Goal: Task Accomplishment & Management: Manage account settings

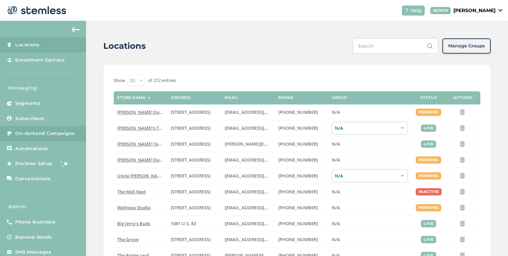
click at [40, 134] on span "On-demand Campaigns" at bounding box center [45, 133] width 60 height 7
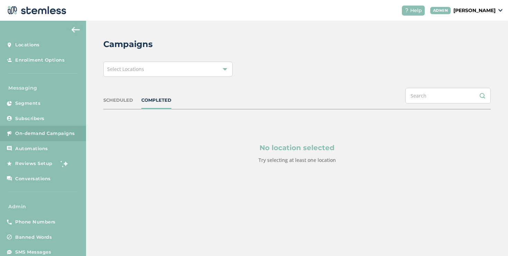
click at [140, 69] on span "Select Locations" at bounding box center [125, 69] width 37 height 7
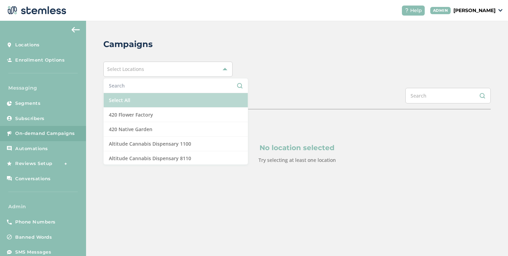
click at [110, 94] on li "Select All" at bounding box center [176, 100] width 144 height 15
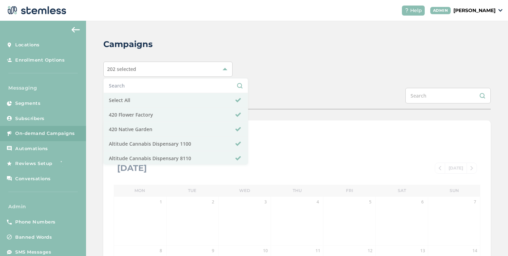
click at [95, 89] on div "Campaigns 202 selected Select All 420 Flower Factory 420 Native Garden Altitude…" at bounding box center [297, 244] width 422 height 447
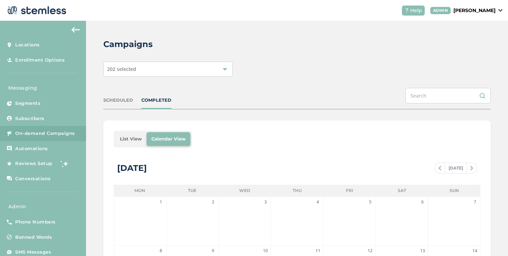
click at [120, 135] on li "List View" at bounding box center [130, 139] width 31 height 14
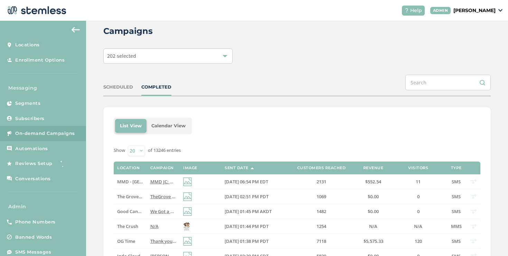
scroll to position [36, 0]
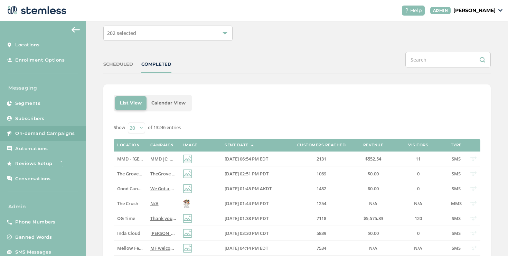
click at [123, 70] on div "SCHEDULED COMPLETED" at bounding box center [296, 62] width 387 height 21
click at [123, 66] on div "SCHEDULED" at bounding box center [118, 64] width 30 height 7
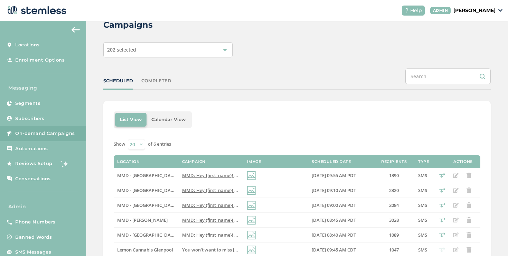
scroll to position [48, 0]
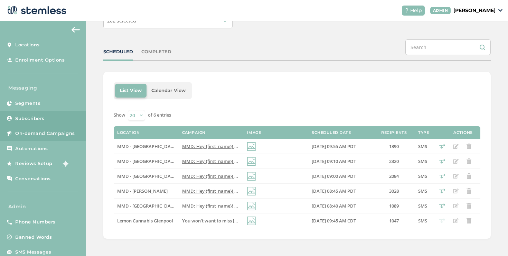
click at [56, 121] on link "Subscribers" at bounding box center [43, 118] width 86 height 15
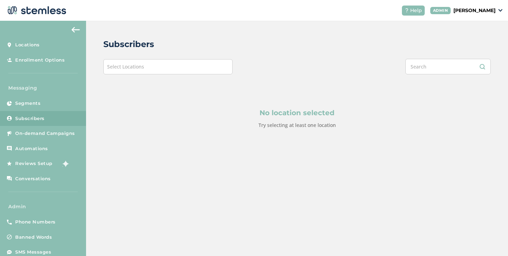
click at [159, 75] on div "No location selected Try selecting at least one location" at bounding box center [296, 118] width 387 height 88
click at [146, 74] on div "No location selected Try selecting at least one location" at bounding box center [296, 118] width 387 height 88
click at [130, 77] on div "No location selected Try selecting at least one location" at bounding box center [296, 118] width 387 height 88
click at [130, 70] on div "Select Locations" at bounding box center [167, 66] width 129 height 15
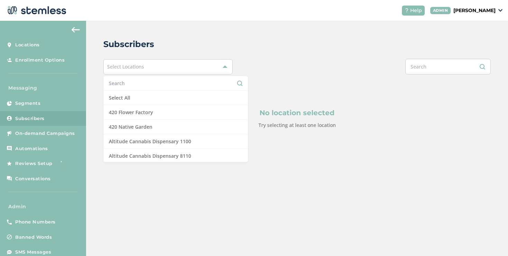
click at [128, 86] on input "text" at bounding box center [176, 82] width 134 height 7
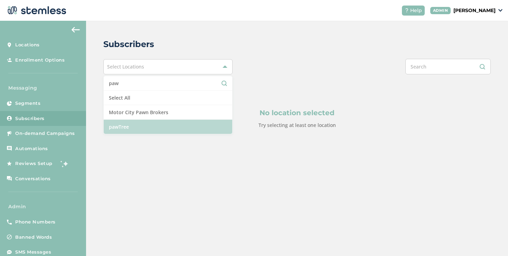
type input "paw"
click at [126, 120] on li "pawTree" at bounding box center [168, 127] width 129 height 14
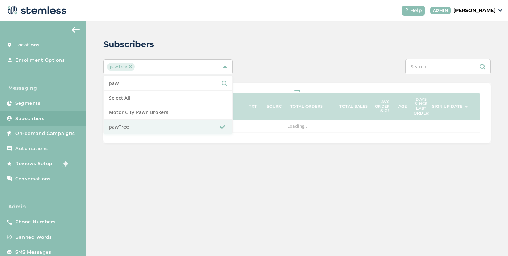
click at [243, 69] on div "pawTree paw Select All Motor City Pawn Brokers pawTree" at bounding box center [296, 67] width 387 height 16
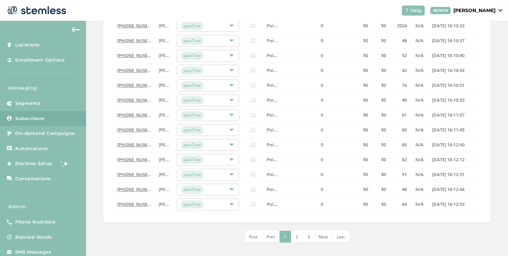
scroll to position [225, 0]
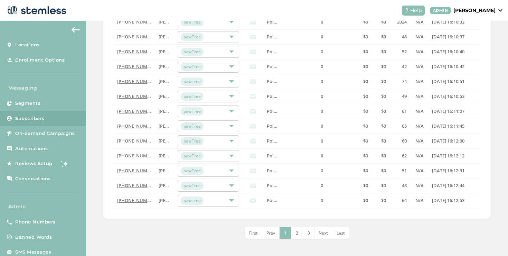
click at [337, 234] on span "Last" at bounding box center [341, 233] width 8 height 6
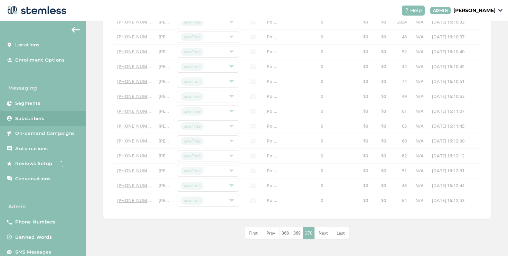
scroll to position [106, 0]
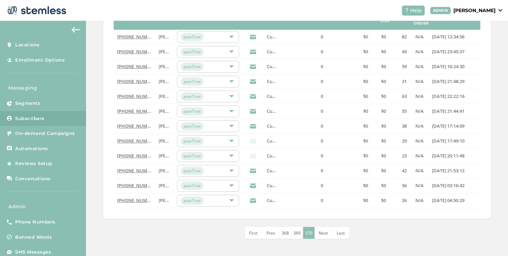
click at [283, 234] on span "368" at bounding box center [285, 233] width 7 height 6
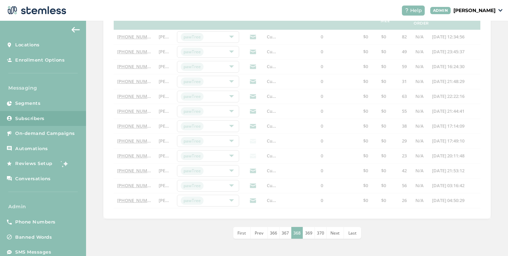
scroll to position [9, 0]
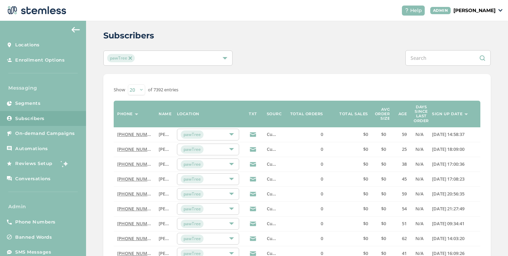
click at [444, 118] on th "Sign up date" at bounding box center [455, 114] width 52 height 27
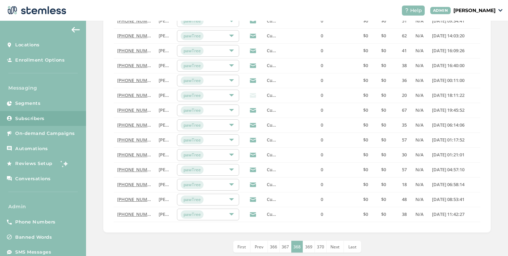
scroll to position [225, 0]
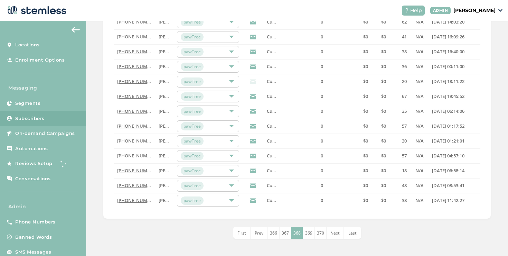
click at [241, 235] on span "First" at bounding box center [241, 233] width 9 height 6
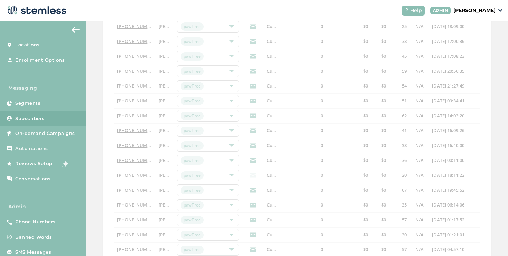
scroll to position [59, 0]
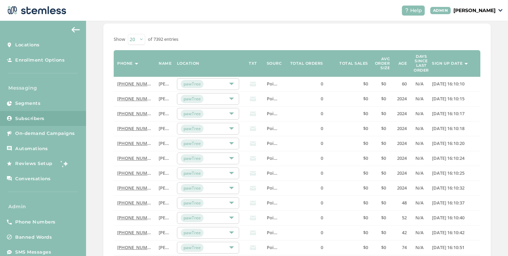
click at [448, 64] on label "Sign up date" at bounding box center [447, 63] width 30 height 4
